Goal: Information Seeking & Learning: Learn about a topic

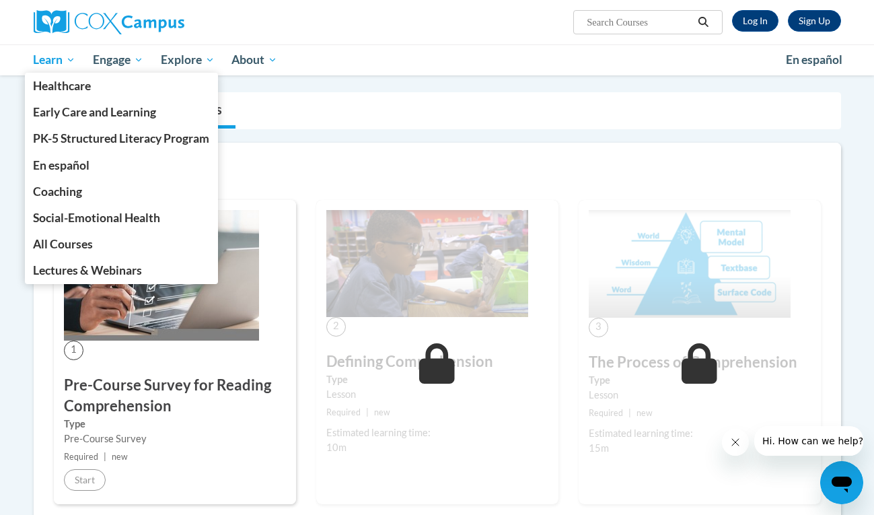
scroll to position [85, 0]
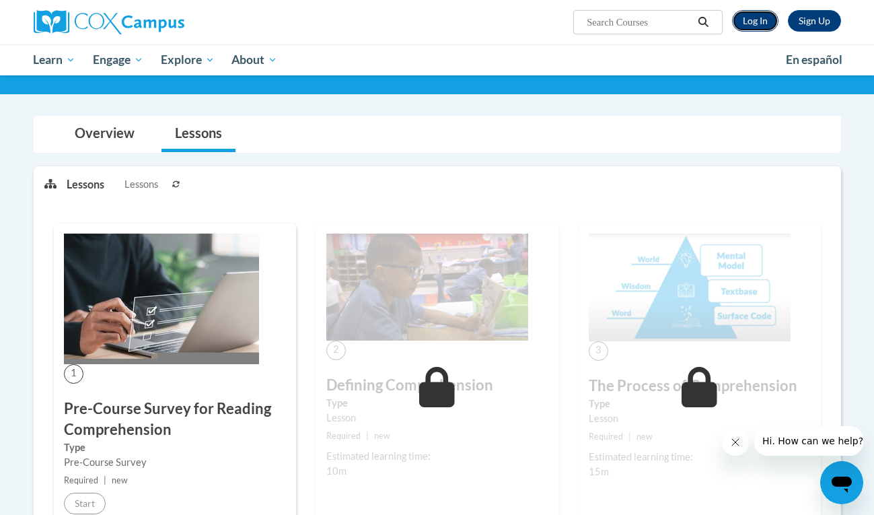
click at [746, 17] on link "Log In" at bounding box center [755, 21] width 46 height 22
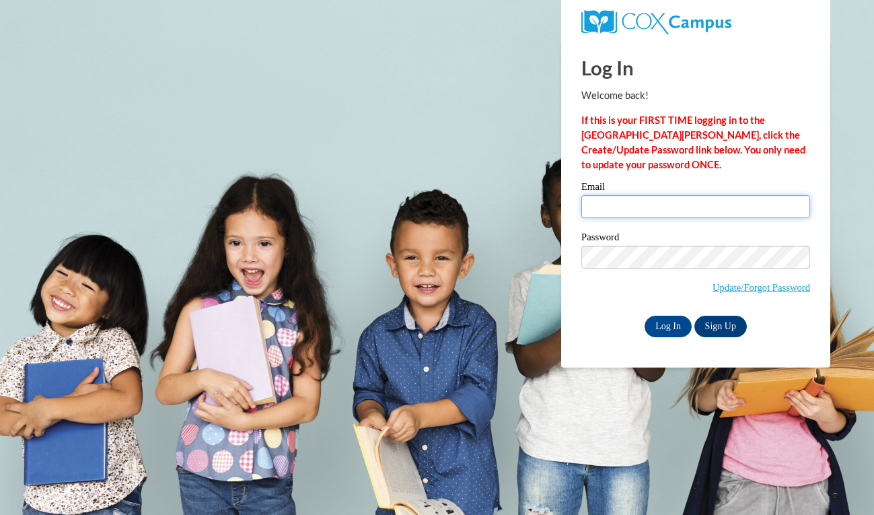
click at [652, 213] on input "Email" at bounding box center [695, 206] width 229 height 23
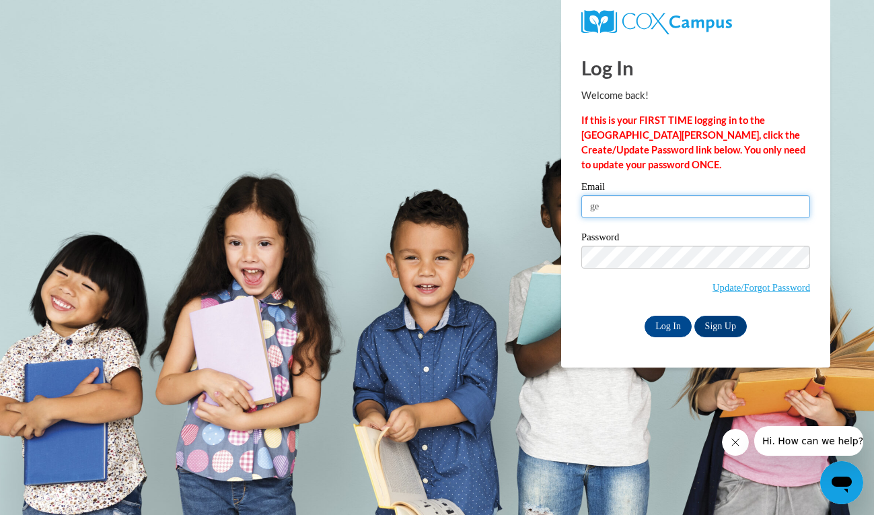
type input "g"
click at [704, 208] on input "Email" at bounding box center [695, 206] width 229 height 23
type input "shelbyjohnson4510@gmail.com"
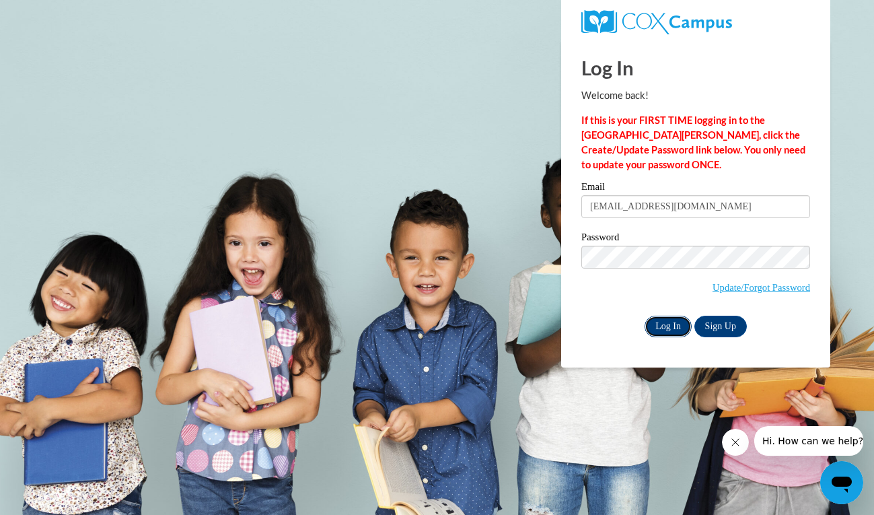
click at [648, 316] on input "Log In" at bounding box center [668, 327] width 47 height 22
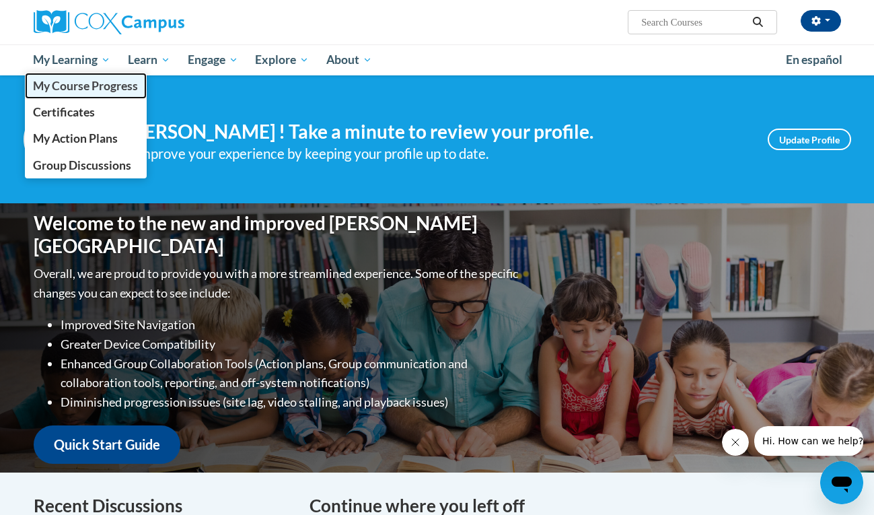
click at [81, 87] on span "My Course Progress" at bounding box center [85, 86] width 105 height 14
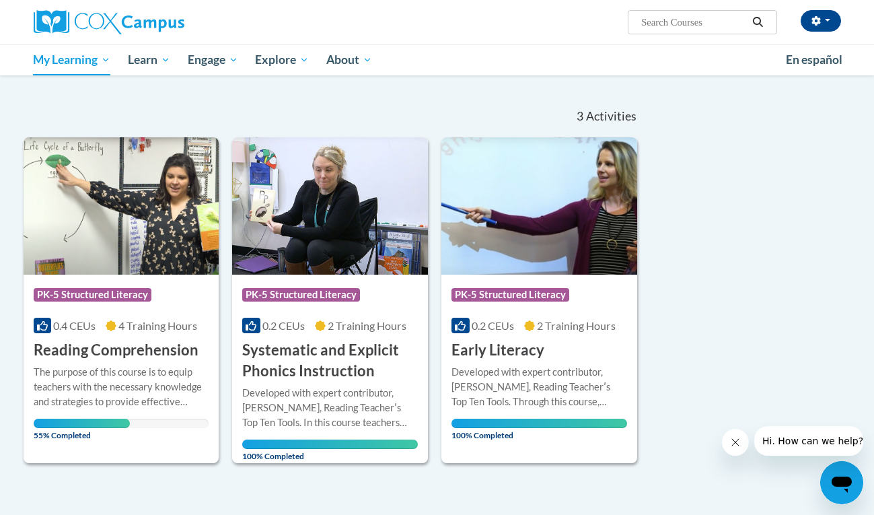
scroll to position [106, 0]
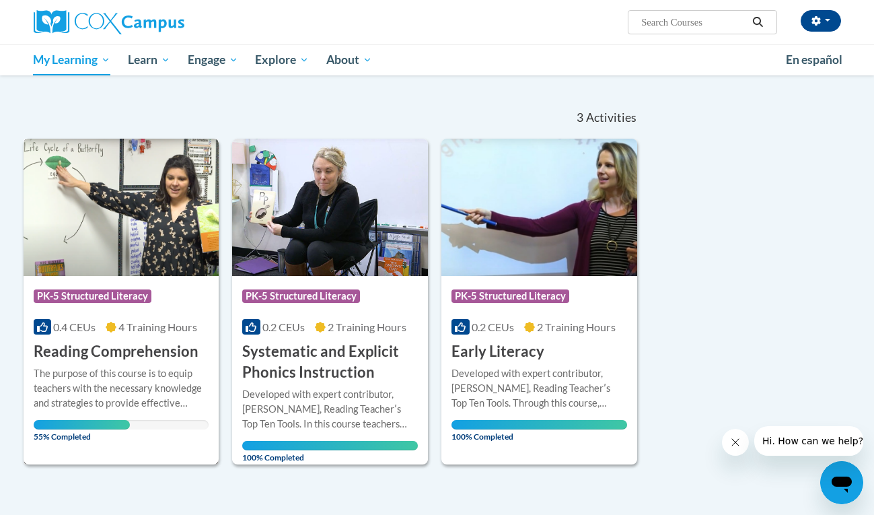
click at [174, 294] on div "Course Category: PK-5 Structured Literacy" at bounding box center [122, 298] width 176 height 30
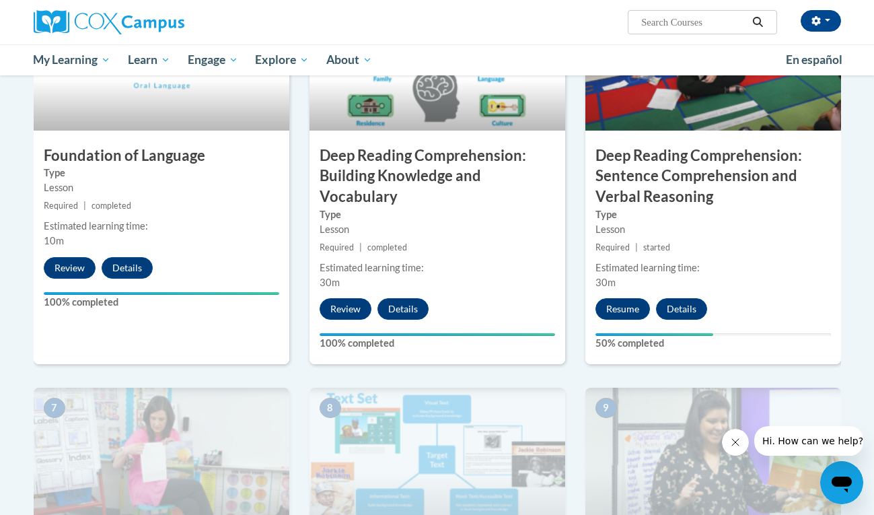
scroll to position [732, 0]
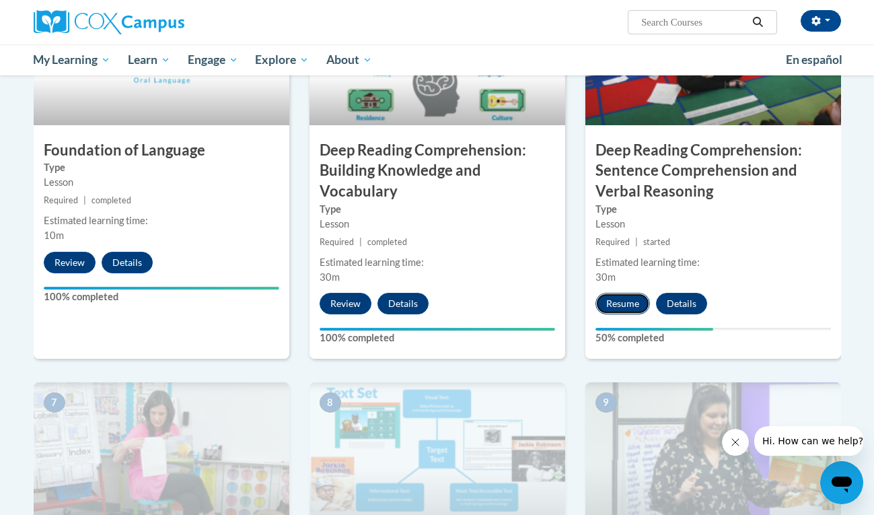
click at [618, 304] on button "Resume" at bounding box center [622, 304] width 55 height 22
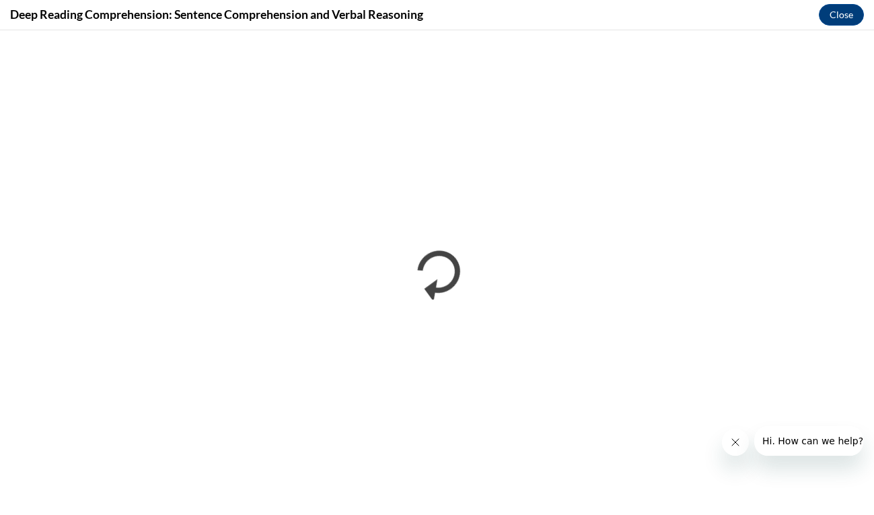
scroll to position [0, 0]
click at [729, 443] on button "Close message from company" at bounding box center [735, 442] width 27 height 27
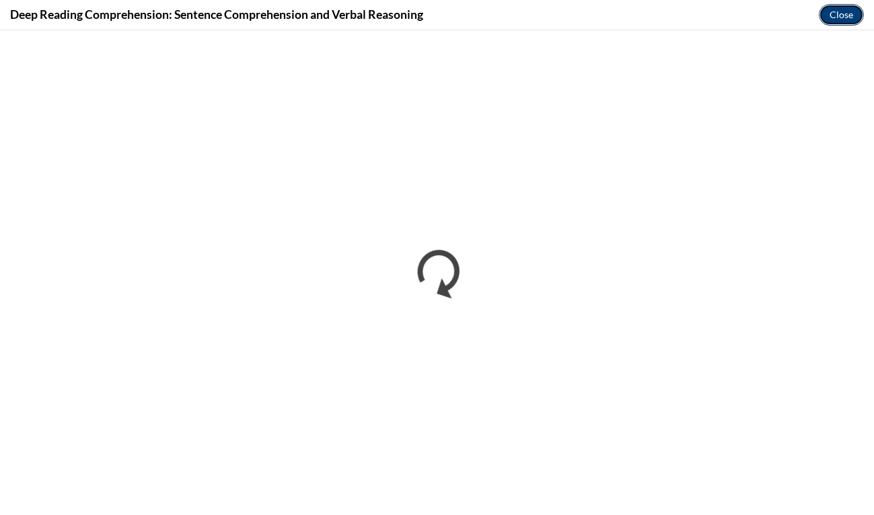
click at [851, 15] on button "Close" at bounding box center [841, 15] width 45 height 22
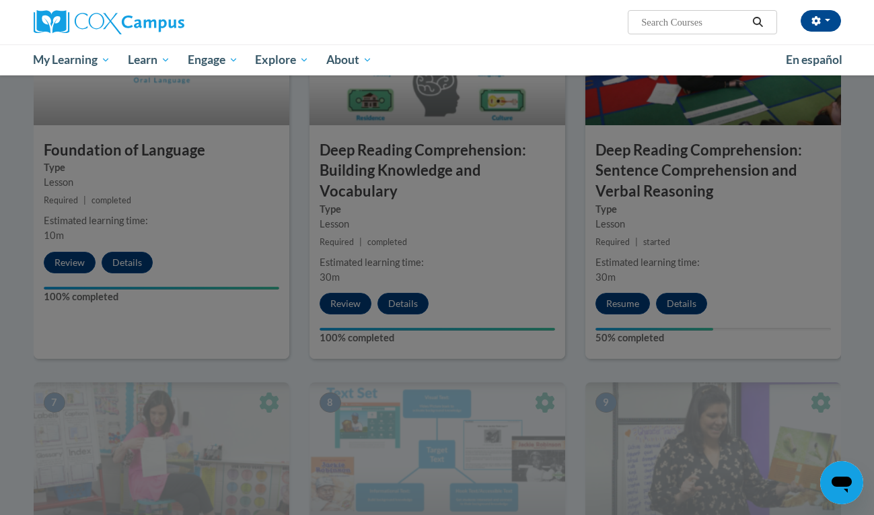
click at [692, 193] on div at bounding box center [437, 257] width 874 height 515
click at [613, 310] on div at bounding box center [437, 257] width 874 height 515
click at [690, 265] on div at bounding box center [437, 257] width 874 height 515
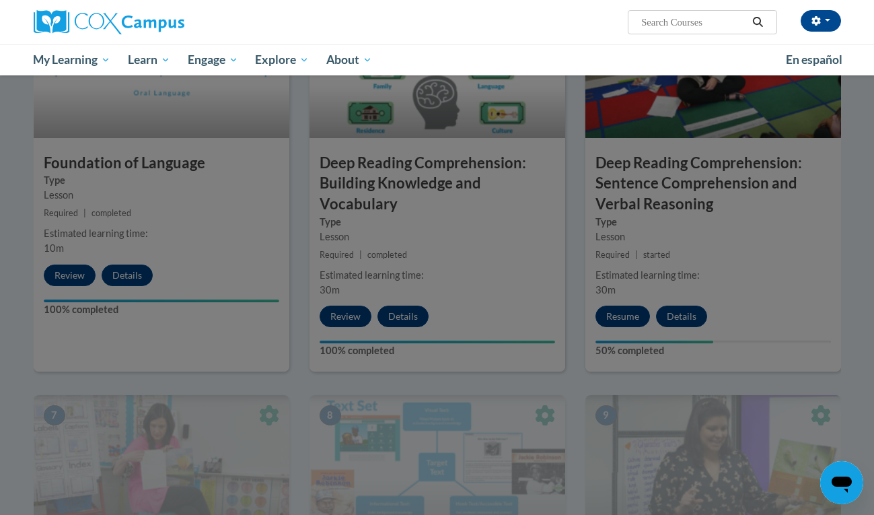
scroll to position [723, 0]
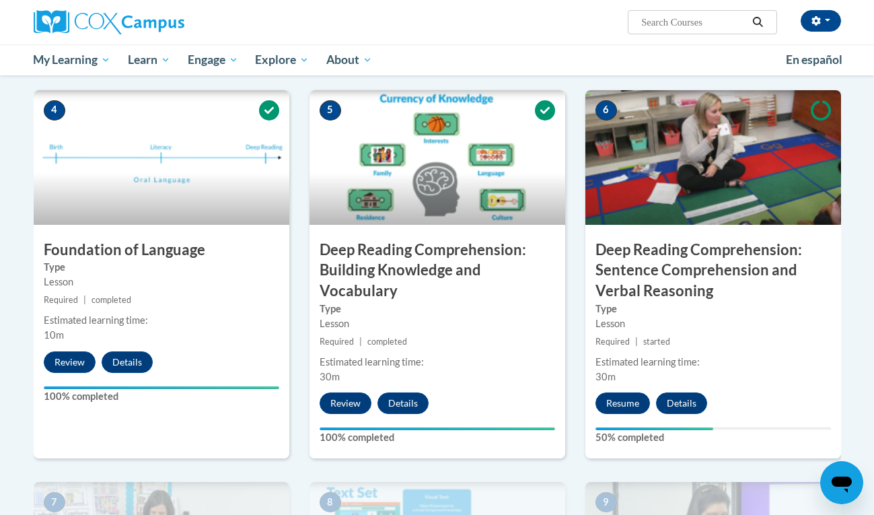
scroll to position [717, 0]
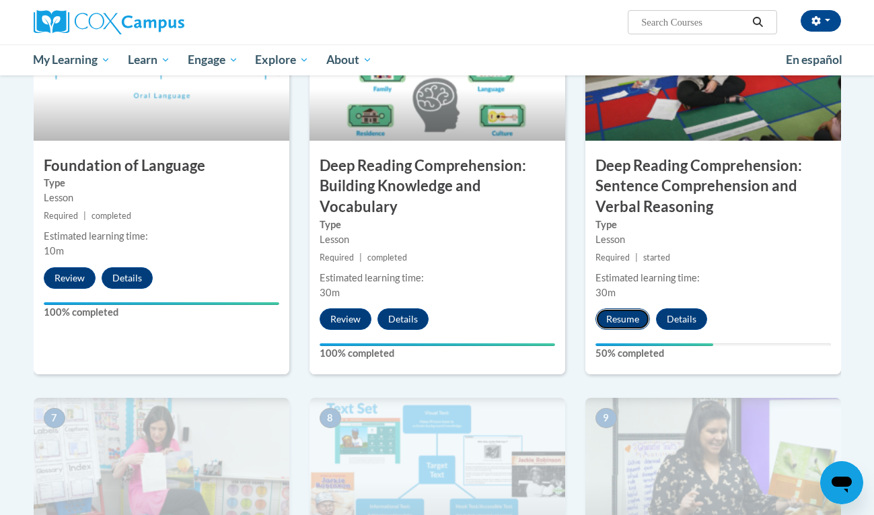
click at [637, 320] on button "Resume" at bounding box center [622, 319] width 55 height 22
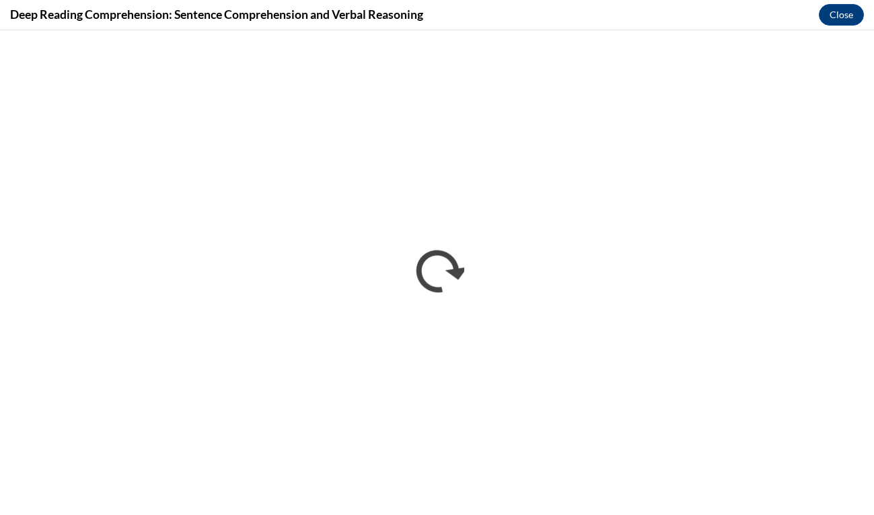
scroll to position [0, 0]
